Goal: Information Seeking & Learning: Learn about a topic

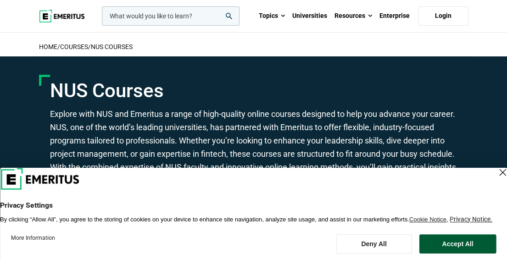
click at [452, 249] on button "Accept All" at bounding box center [457, 243] width 77 height 19
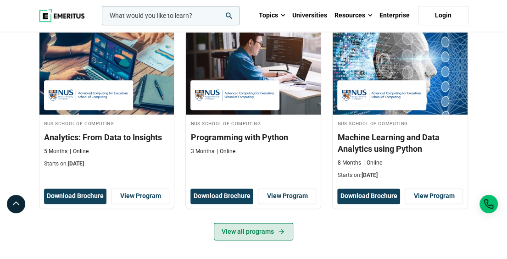
scroll to position [434, 0]
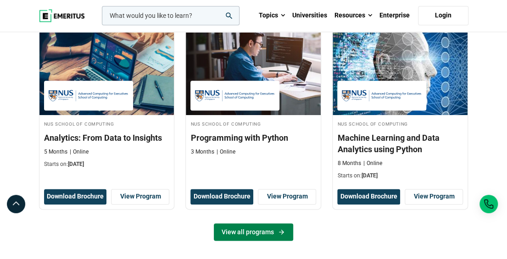
click at [265, 227] on link "View all programs" at bounding box center [253, 231] width 79 height 17
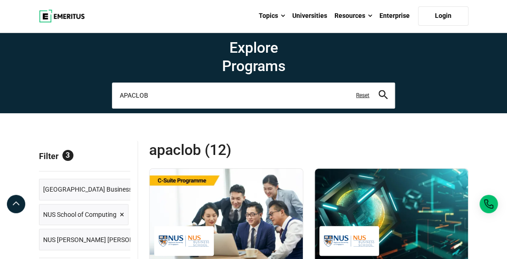
click at [154, 91] on input "APACLOB" at bounding box center [253, 96] width 283 height 26
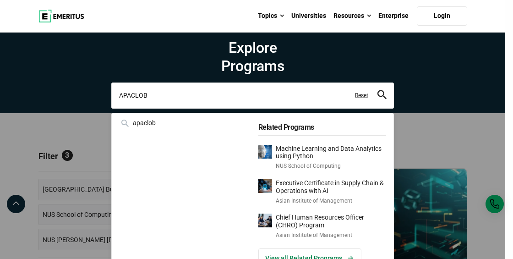
drag, startPoint x: 164, startPoint y: 92, endPoint x: 85, endPoint y: 88, distance: 79.0
click at [111, 88] on div "APACLOB apaclob Related Programs Machine Learning and Data Analytics using Pyth…" at bounding box center [252, 96] width 283 height 26
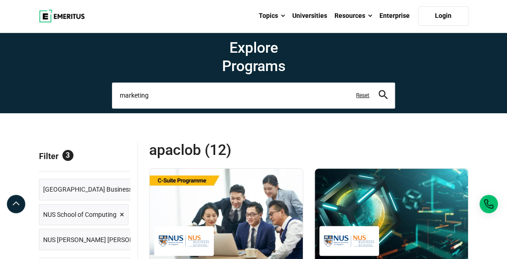
type input "marketing"
click at [378, 90] on button "search" at bounding box center [382, 95] width 9 height 11
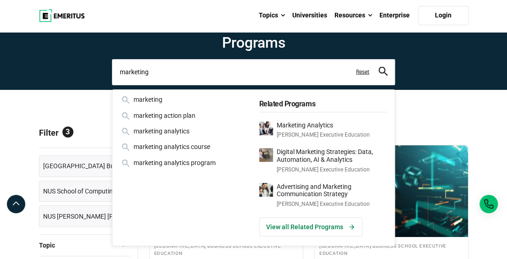
scroll to position [22, 0]
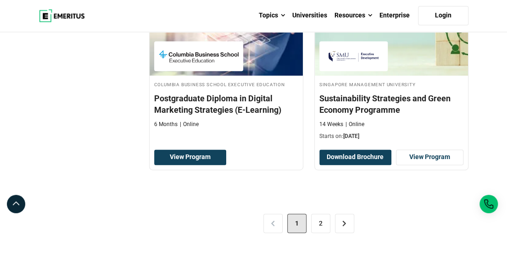
scroll to position [2009, 0]
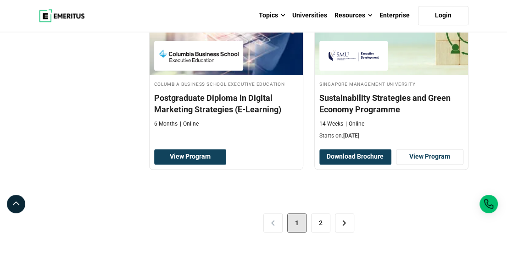
click at [309, 220] on div "< 1 2 >" at bounding box center [308, 222] width 319 height 51
click at [311, 218] on link "2" at bounding box center [320, 222] width 19 height 19
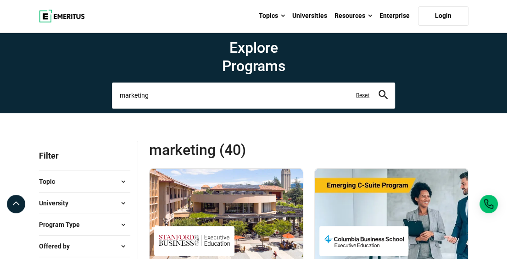
drag, startPoint x: 186, startPoint y: 95, endPoint x: 33, endPoint y: 67, distance: 155.3
click at [33, 67] on section "Explore Programs marketing marketing marketing action plan marketing analytics …" at bounding box center [253, 73] width 507 height 81
type input "branding"
click at [378, 90] on button "search" at bounding box center [382, 95] width 9 height 11
click at [384, 94] on icon "search" at bounding box center [382, 94] width 9 height 9
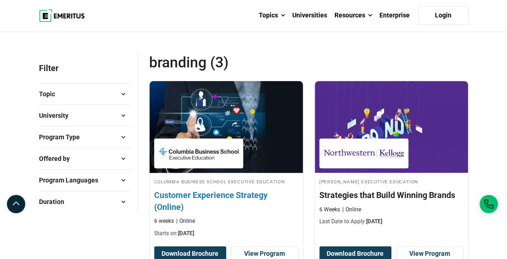
scroll to position [21, 0]
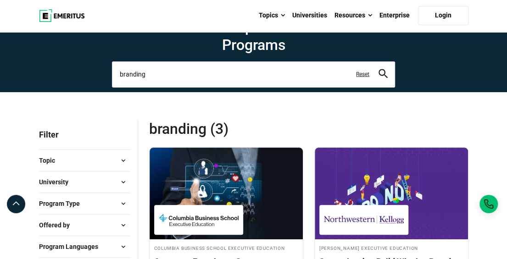
drag, startPoint x: 203, startPoint y: 75, endPoint x: 41, endPoint y: 63, distance: 162.7
click at [41, 63] on section "Explore Programs branding branding branding and marketing course branding for b…" at bounding box center [253, 51] width 507 height 81
type input "marketing"
click at [378, 69] on button "search" at bounding box center [382, 74] width 9 height 11
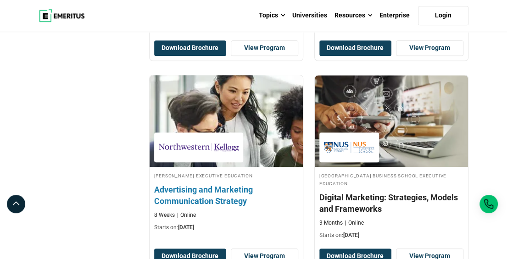
scroll to position [293, 0]
